Goal: Check status

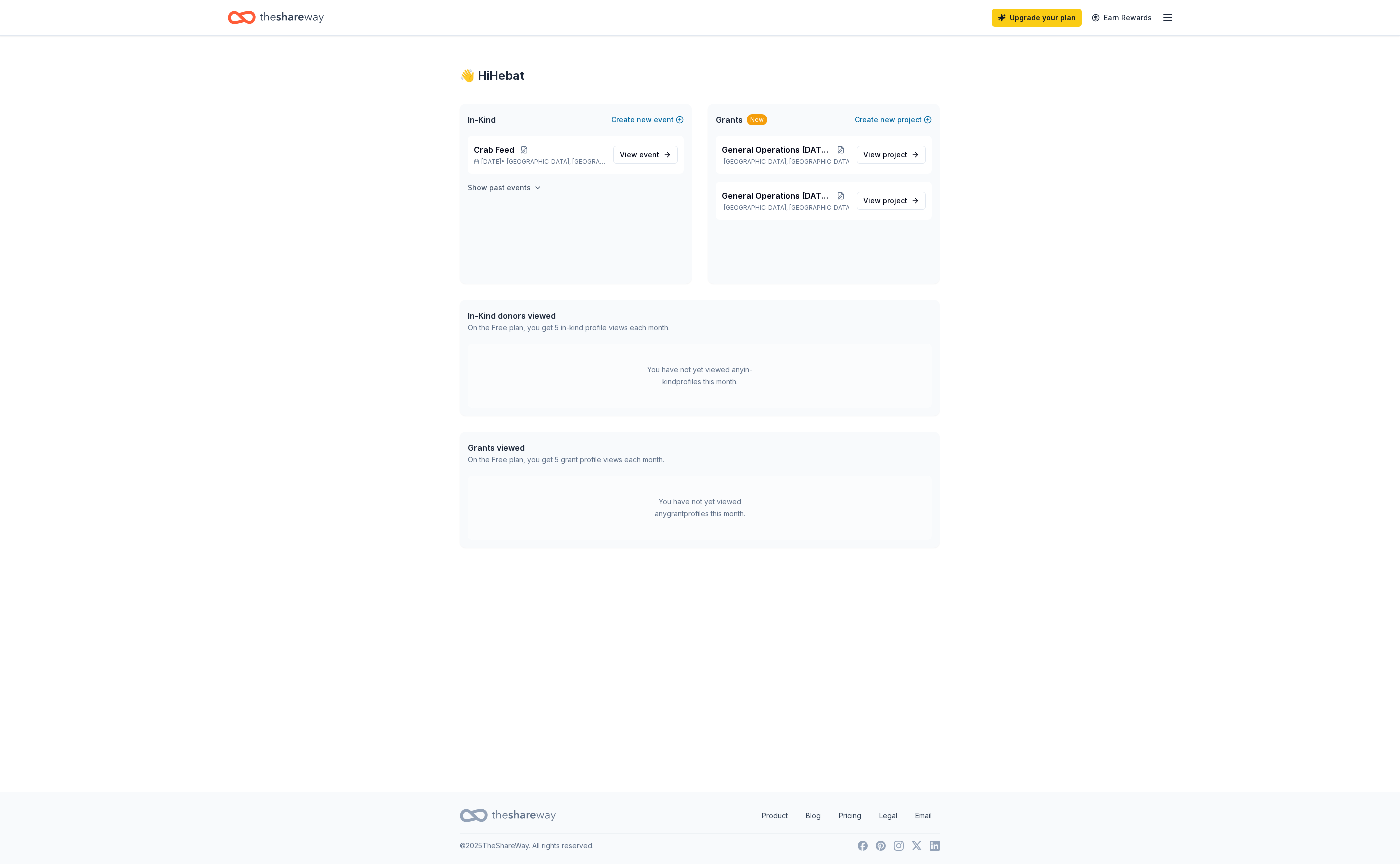
click at [531, 194] on h4 "Show past events" at bounding box center [499, 188] width 63 height 12
click at [625, 223] on span "View event" at bounding box center [639, 217] width 40 height 12
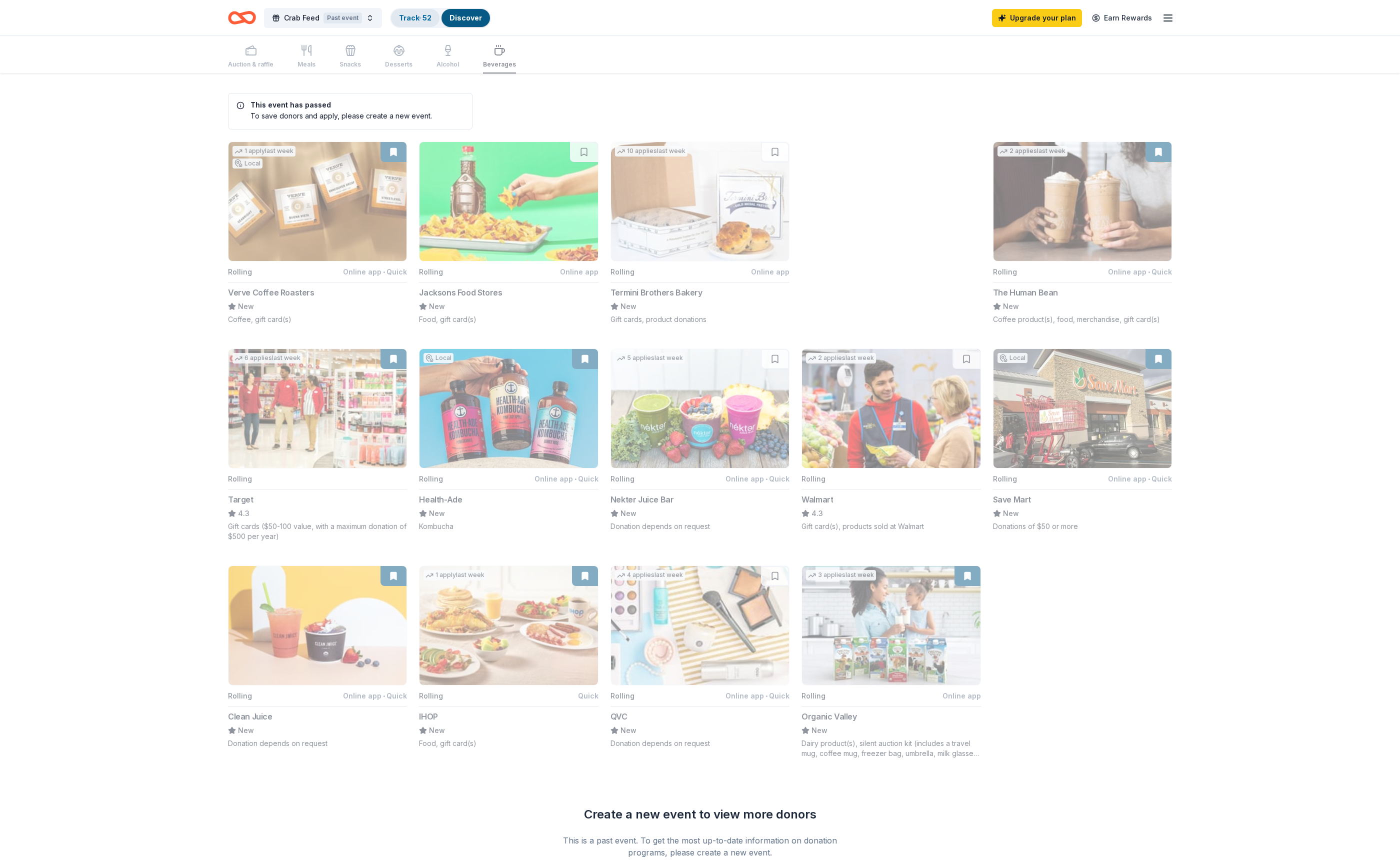
click at [432, 19] on link "Track · 52" at bounding box center [415, 18] width 33 height 8
click at [421, 18] on link "Track · 52" at bounding box center [415, 18] width 33 height 8
click at [432, 22] on link "Track · 52" at bounding box center [415, 18] width 33 height 8
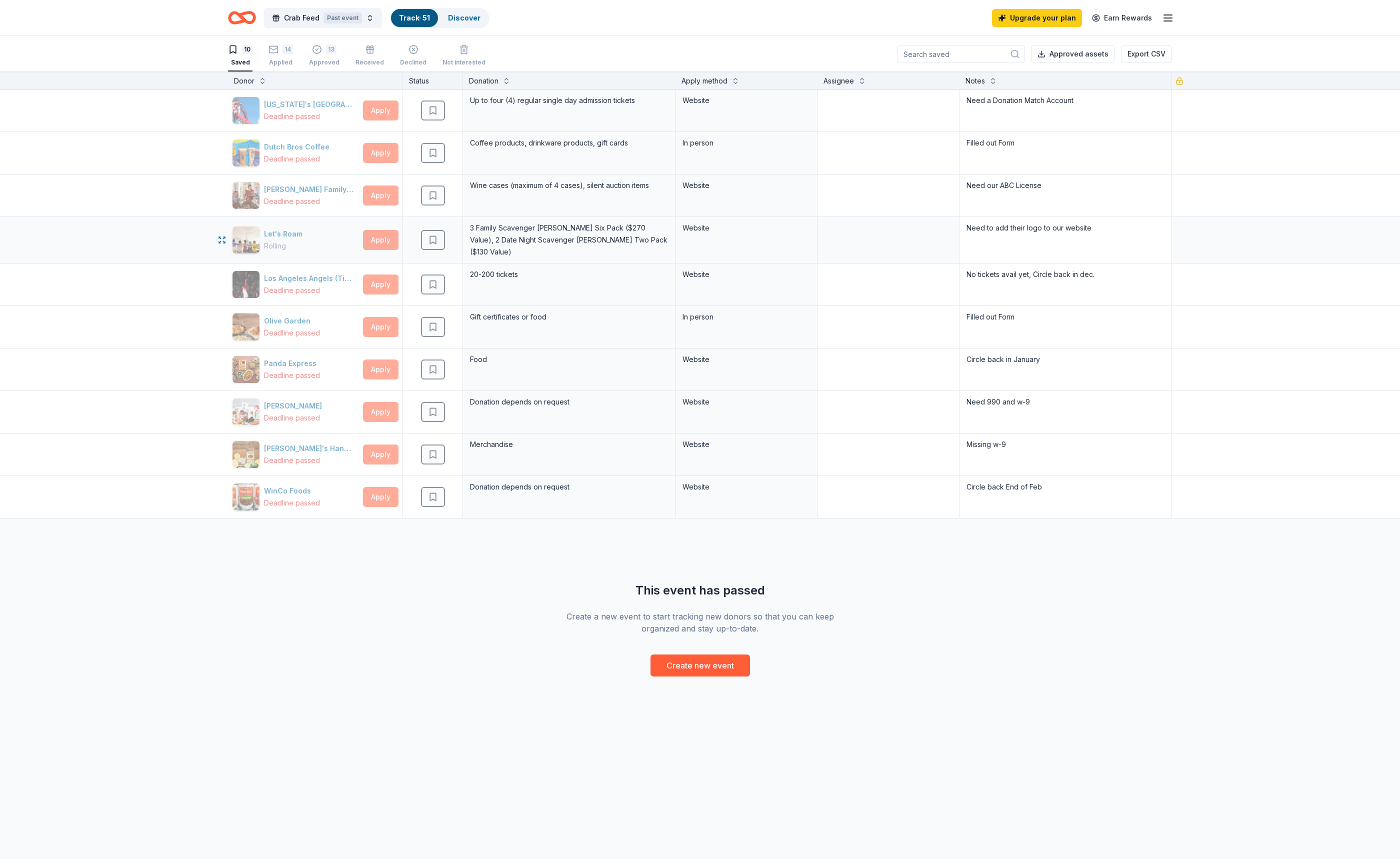
scroll to position [1, 0]
click at [293, 54] on div "14" at bounding box center [281, 50] width 24 height 10
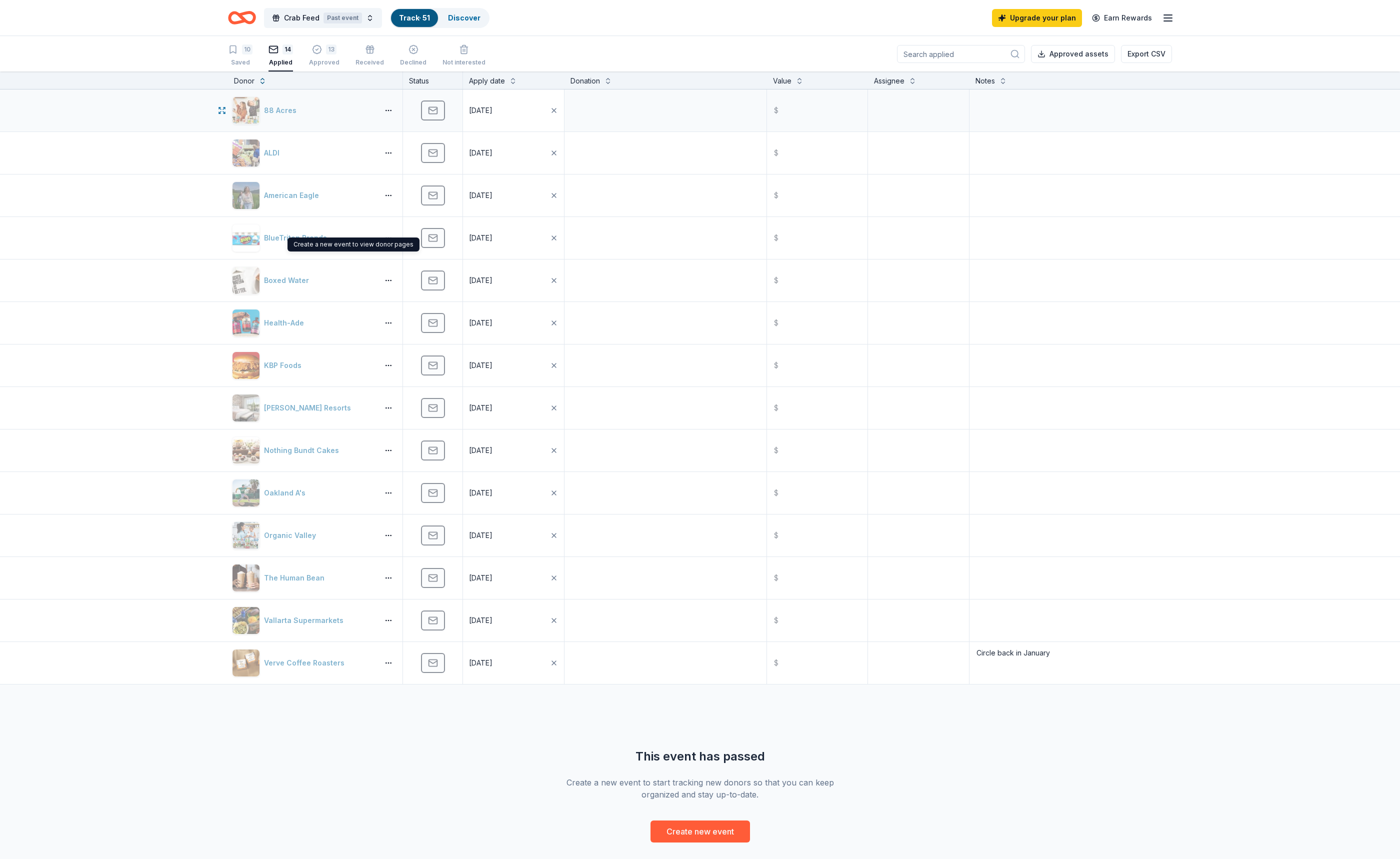
scroll to position [1, 0]
click at [384, 59] on div "Received" at bounding box center [370, 55] width 29 height 22
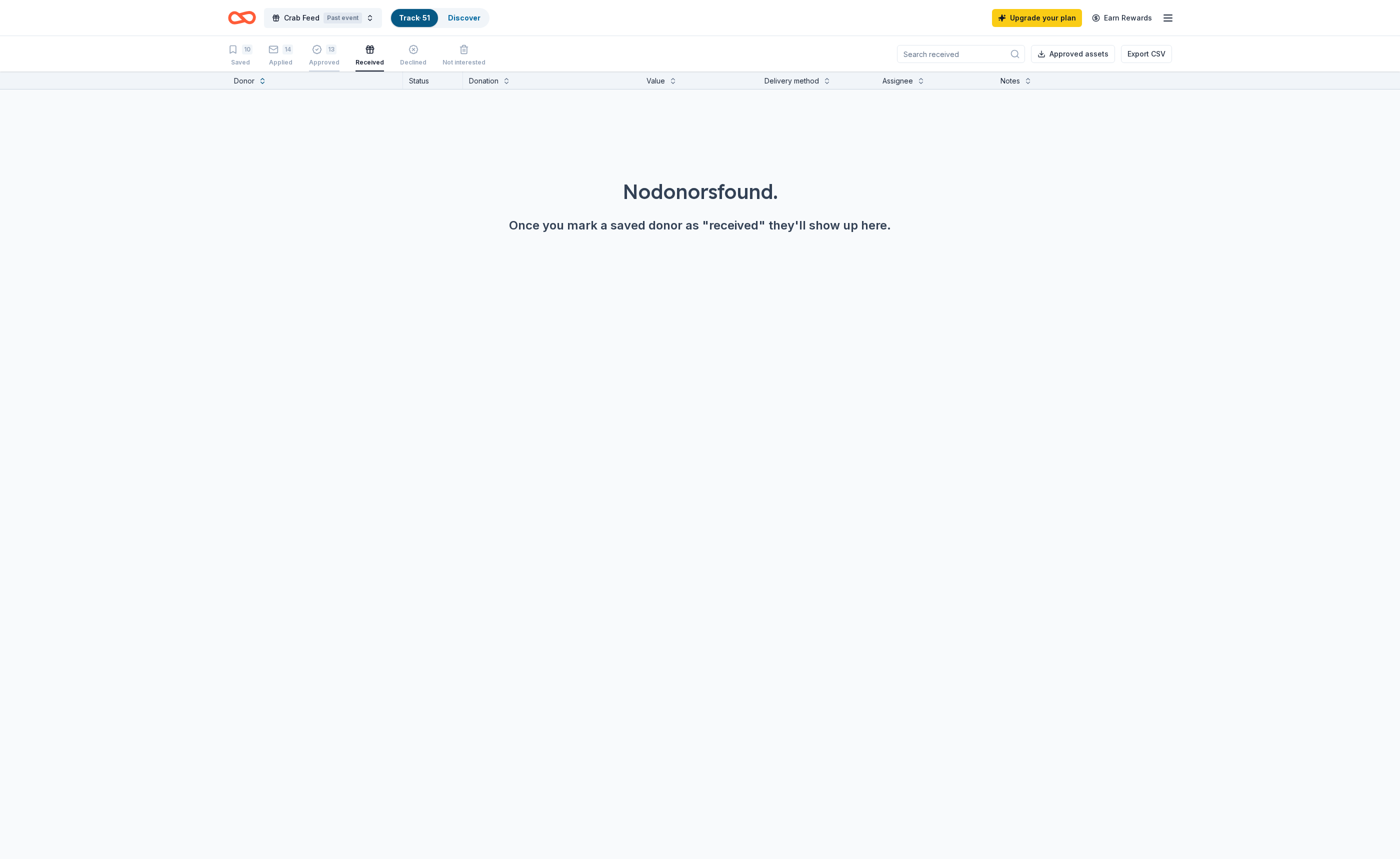
click at [340, 54] on div "13" at bounding box center [323, 50] width 30 height 10
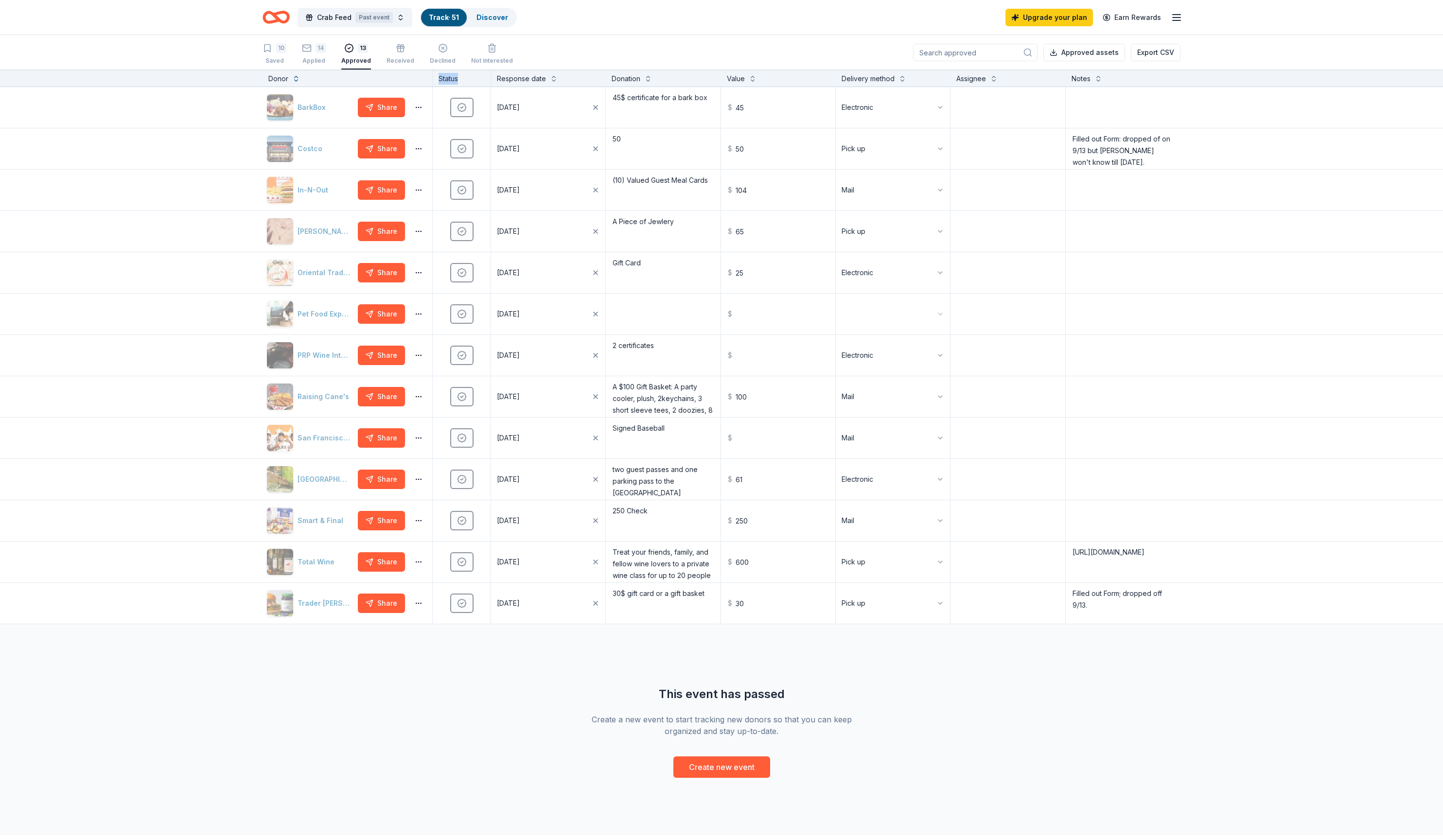
drag, startPoint x: 436, startPoint y: 86, endPoint x: 477, endPoint y: 88, distance: 41.0
click at [477, 86] on div "Donor Status Response date Donation Value Delivery method Assignee Notes" at bounding box center [721, 78] width 996 height 17
click at [754, 54] on div "10 Saved 14 Applied 13 Approved Received Declined Not interested Approved asset…" at bounding box center [722, 52] width 918 height 34
click at [1142, 59] on button "Export CSV" at bounding box center [1156, 52] width 50 height 17
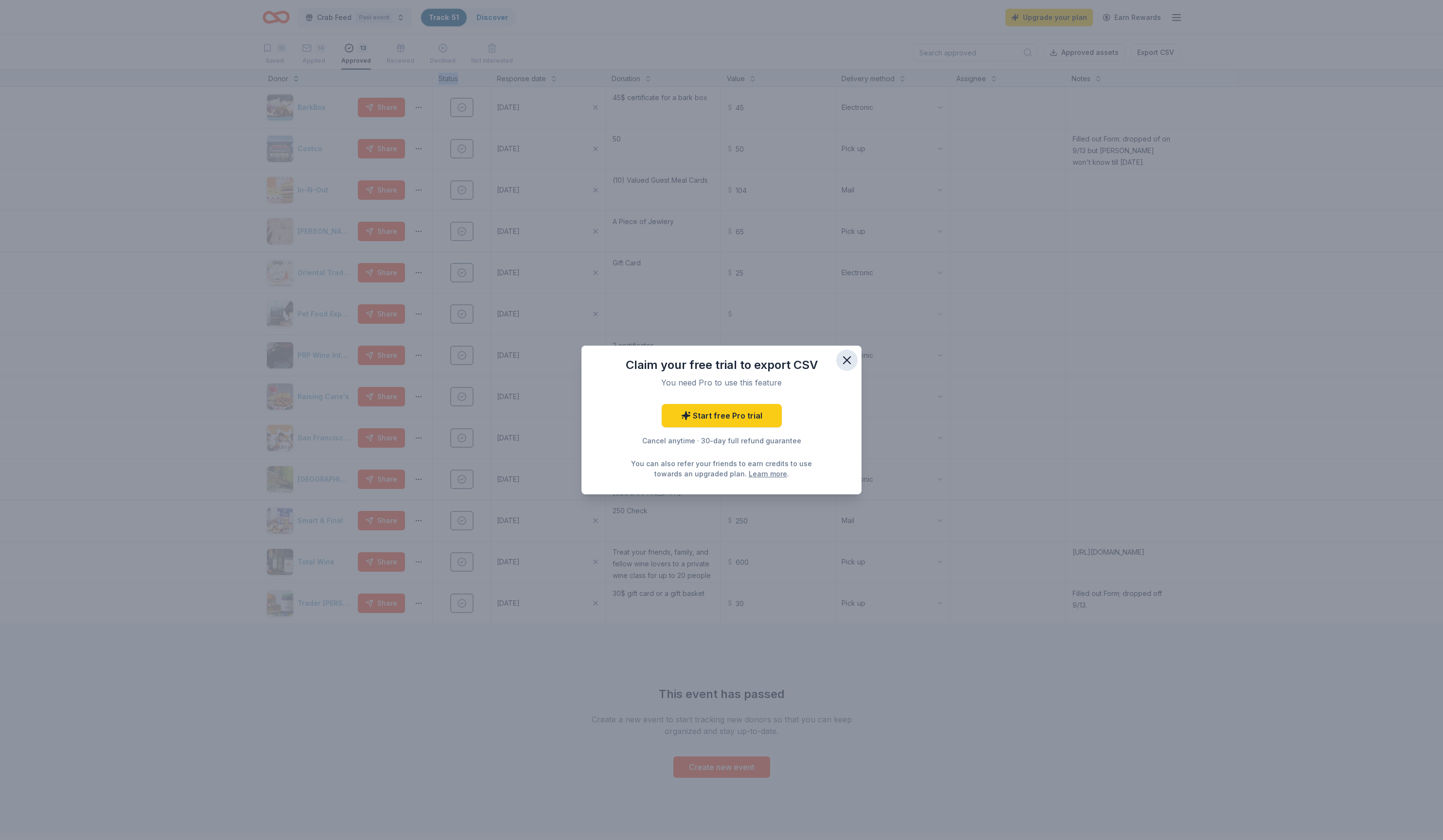
click at [854, 355] on icon "button" at bounding box center [847, 359] width 13 height 13
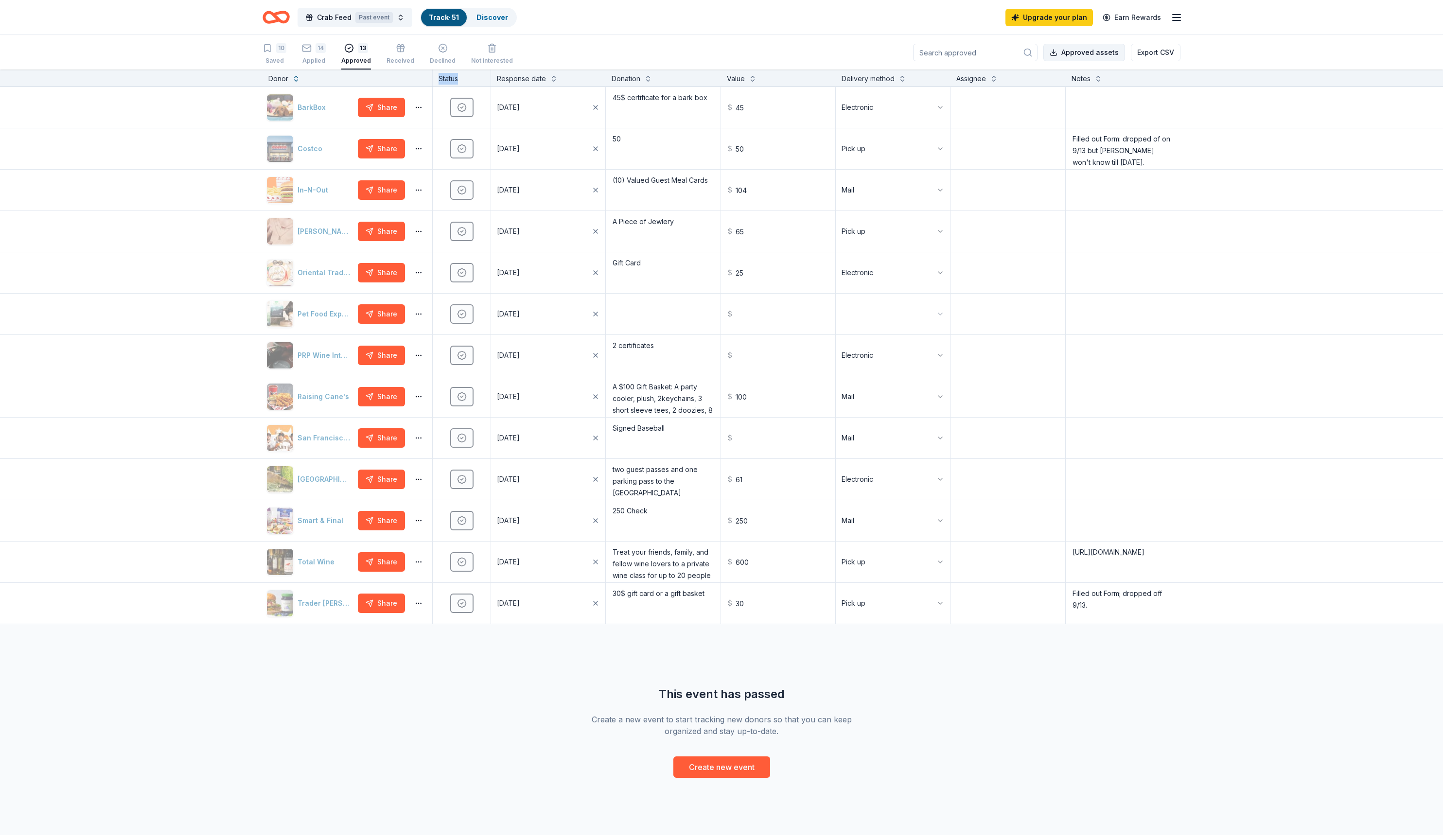
click at [1046, 61] on button "Approved assets" at bounding box center [1084, 52] width 82 height 17
click at [1249, 41] on div "10 Saved 14 Applied 13 Approved Received Declined Not interested Approved asset…" at bounding box center [722, 52] width 1443 height 34
click at [326, 57] on div "14 Applied" at bounding box center [314, 54] width 24 height 21
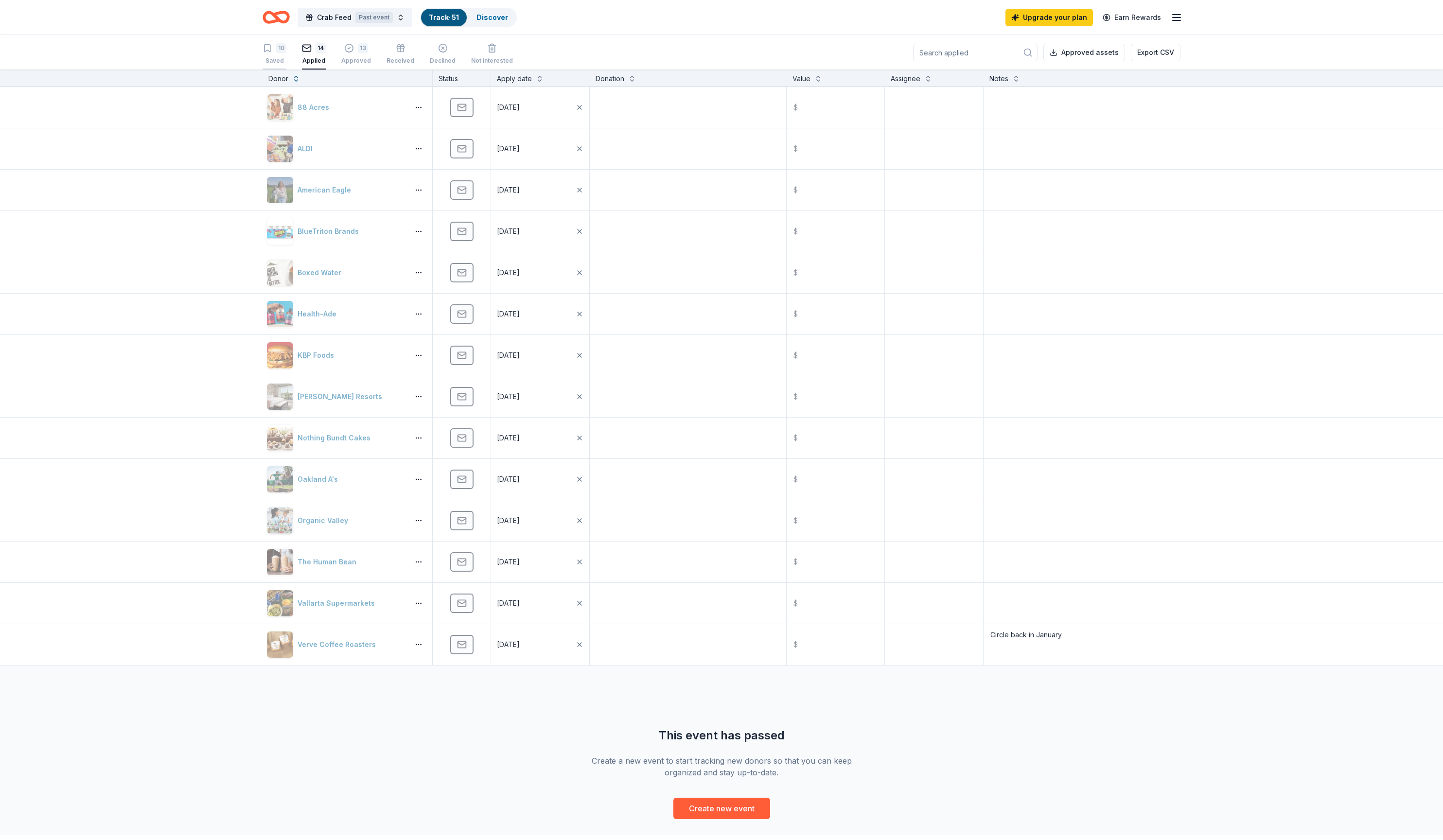
click at [276, 59] on div "10 Saved" at bounding box center [275, 54] width 24 height 21
